Goal: Find contact information: Find contact information

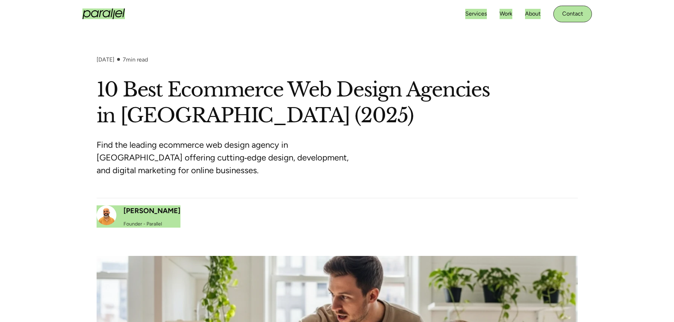
click at [189, 33] on section "September 7, 2025 7 min read 10 Best Ecommerce Web Design Agencies in Dubai (20…" at bounding box center [337, 262] width 674 height 469
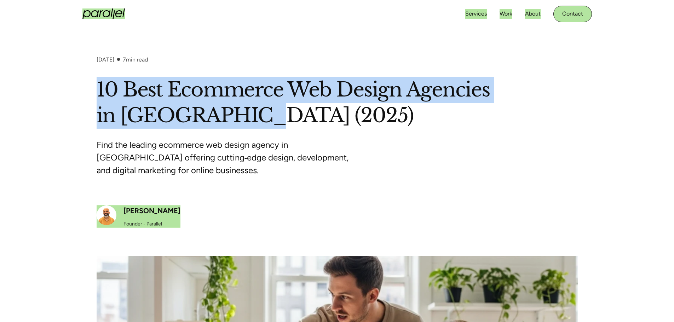
drag, startPoint x: 80, startPoint y: 88, endPoint x: 441, endPoint y: 109, distance: 361.2
click at [438, 110] on div "September 7, 2025 7 min read 10 Best Ecommerce Web Design Agencies in Dubai (20…" at bounding box center [337, 276] width 674 height 441
click at [442, 109] on h1 "10 Best Ecommerce Web Design Agencies in Dubai (2025)" at bounding box center [337, 103] width 481 height 52
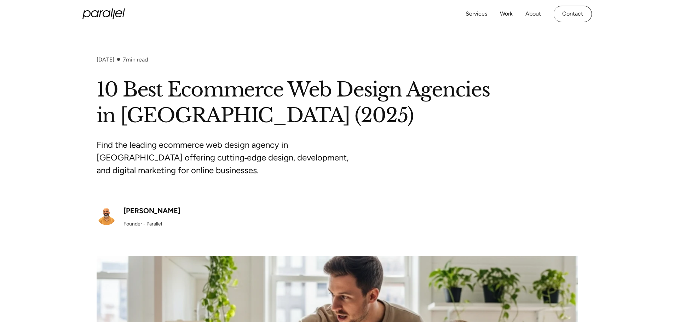
click at [643, 81] on div "September 7, 2025 7 min read 10 Best Ecommerce Web Design Agencies in Dubai (20…" at bounding box center [337, 276] width 674 height 441
click at [582, 15] on link "Contact" at bounding box center [573, 14] width 38 height 17
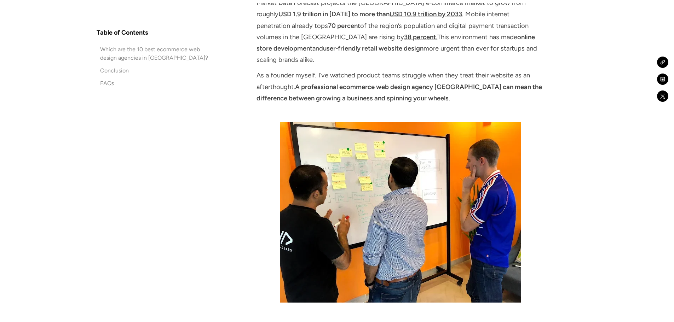
scroll to position [509, 0]
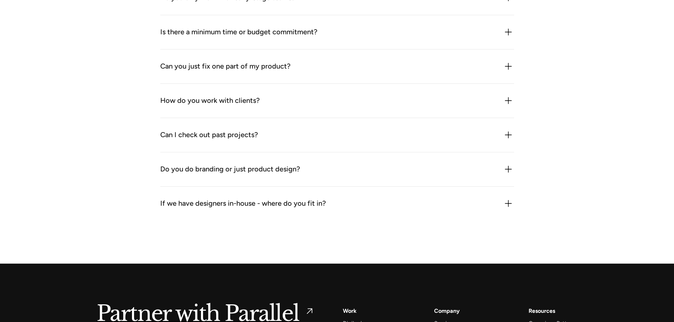
scroll to position [1083, 0]
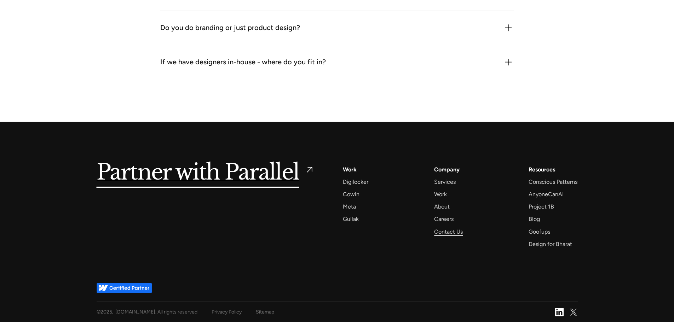
click at [446, 233] on div "Contact Us" at bounding box center [448, 232] width 29 height 10
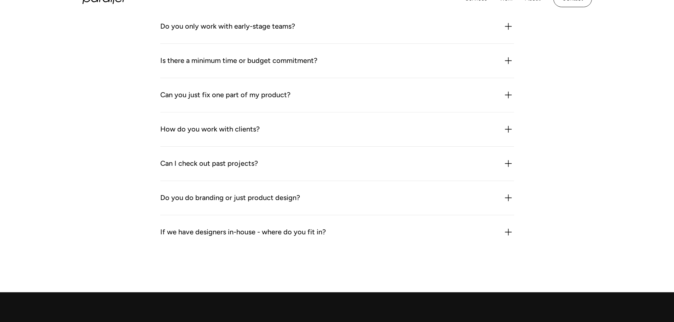
scroll to position [1083, 0]
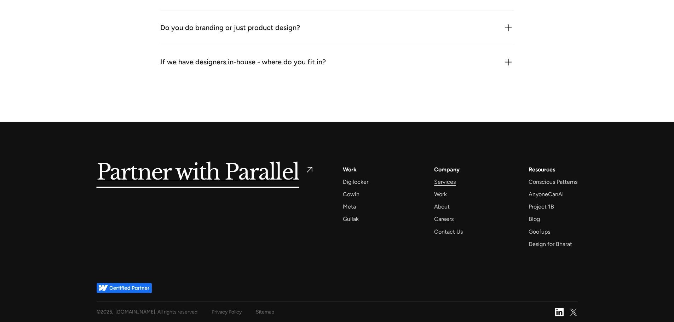
click at [448, 180] on div "Services" at bounding box center [445, 182] width 22 height 10
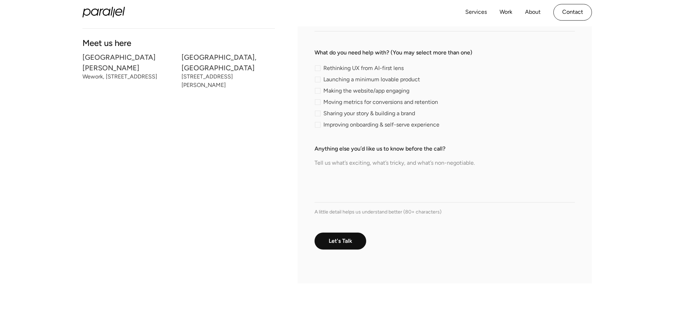
scroll to position [0, 0]
